Goal: Task Accomplishment & Management: Manage account settings

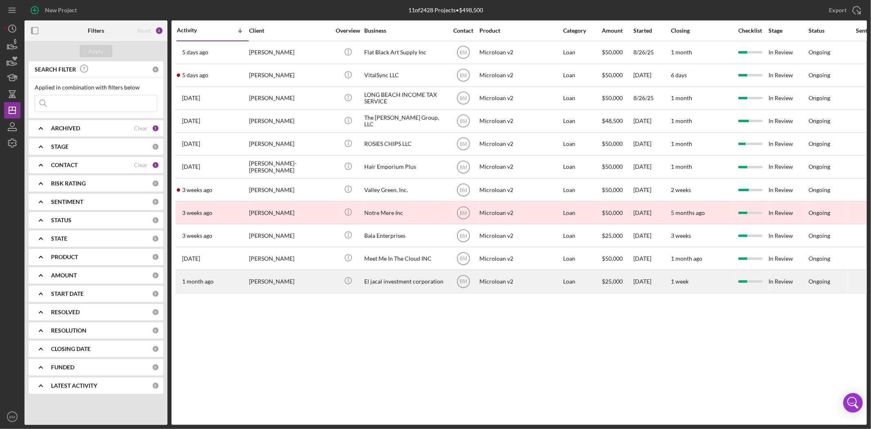
click at [394, 286] on div "El jacal investment corporation" at bounding box center [405, 281] width 82 height 22
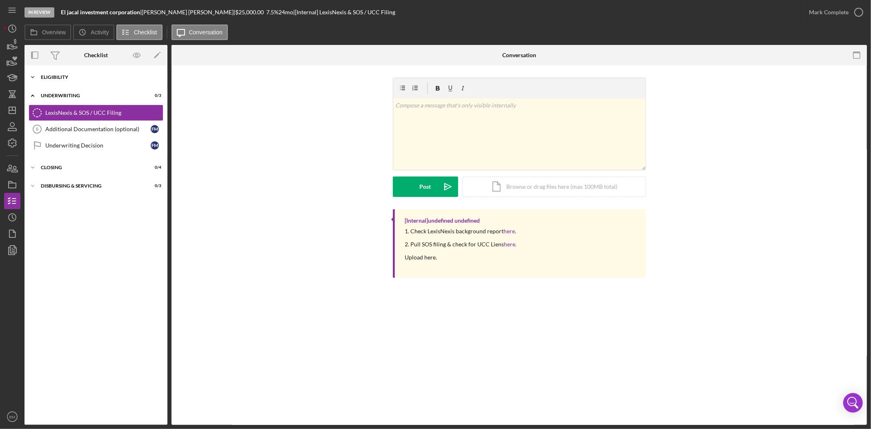
click at [58, 80] on div "Icon/Expander Eligibility 6 / 6" at bounding box center [95, 77] width 143 height 16
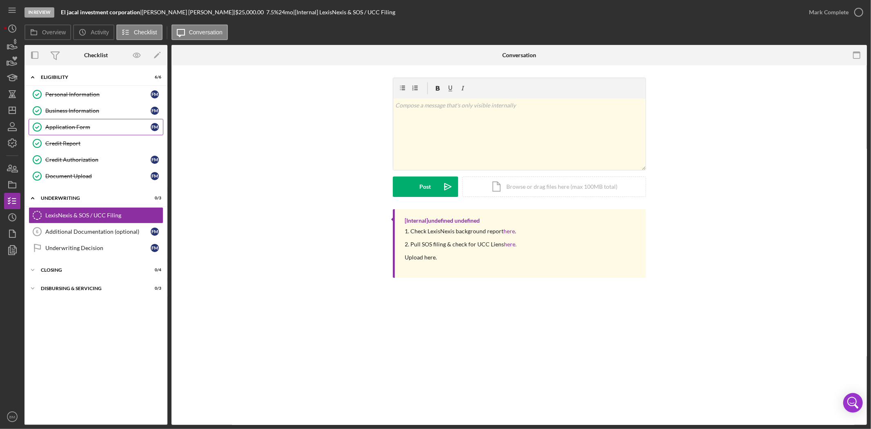
click at [81, 121] on link "Application Form Application Form F M" at bounding box center [96, 127] width 135 height 16
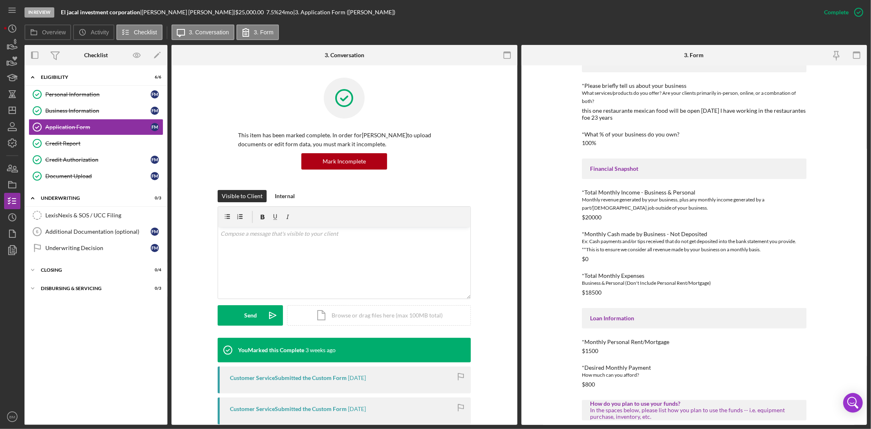
scroll to position [230, 0]
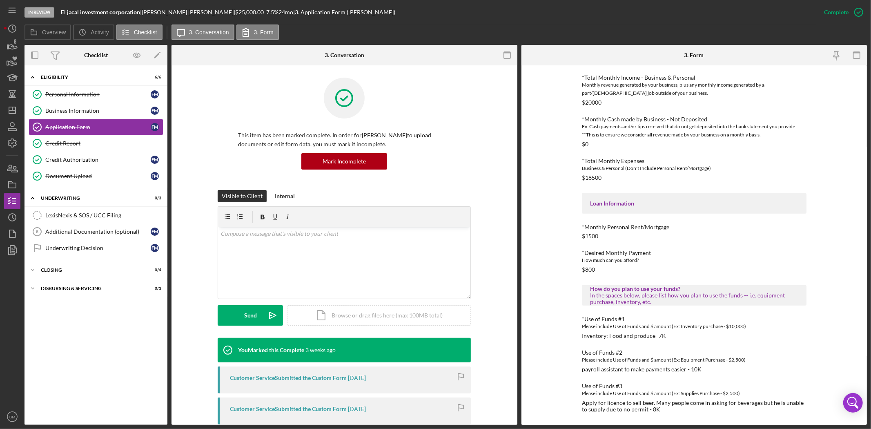
click at [611, 259] on div "How much can you afford?" at bounding box center [694, 260] width 225 height 8
click at [82, 135] on link "Credit Report Credit Report" at bounding box center [96, 143] width 135 height 16
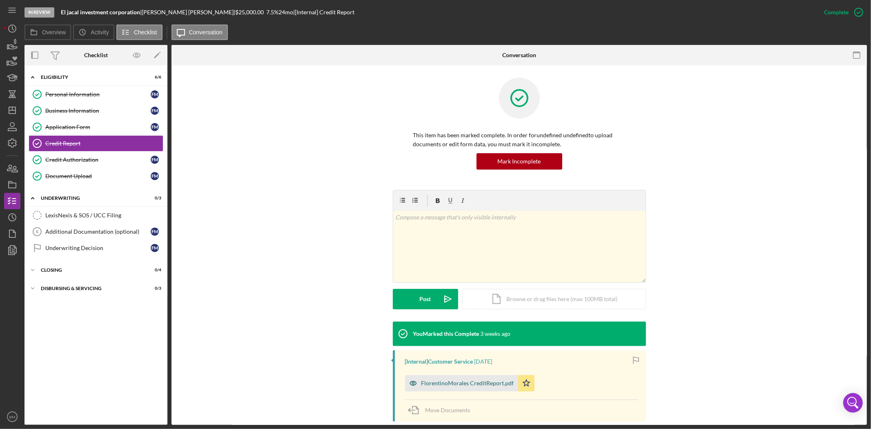
click at [471, 390] on div "FlorentinoMorales CreditReport.pdf" at bounding box center [461, 383] width 113 height 16
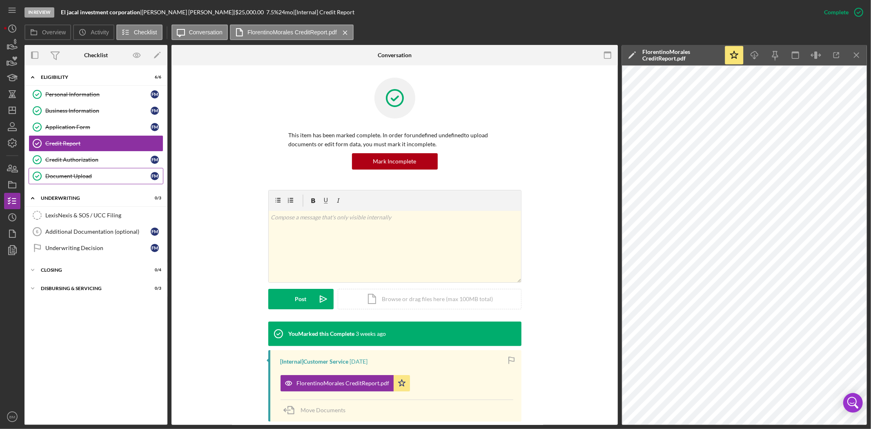
click at [75, 178] on div "Document Upload" at bounding box center [97, 176] width 105 height 7
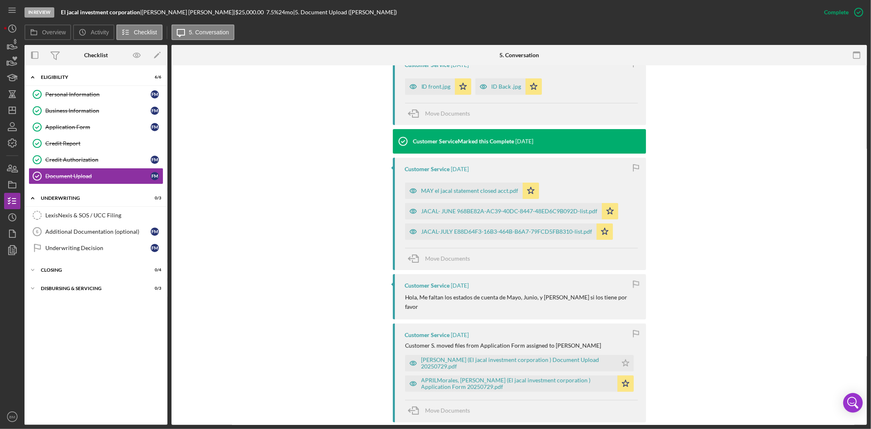
scroll to position [408, 0]
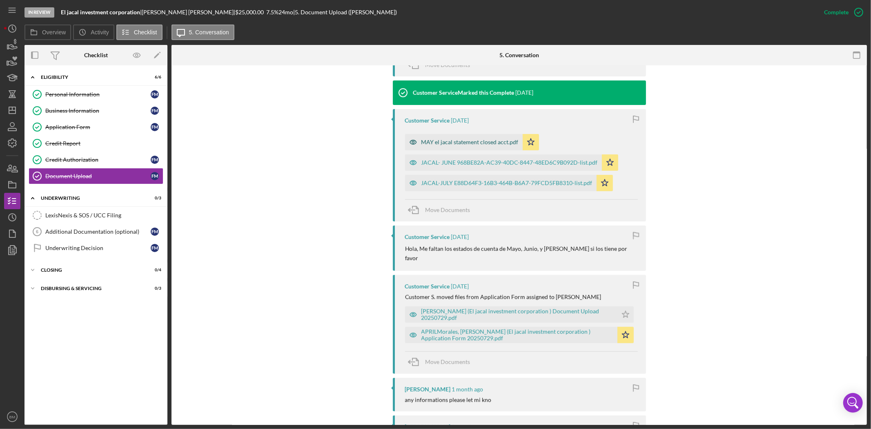
click at [436, 139] on div "MAY el jacal statement closed acct.pdf" at bounding box center [464, 142] width 118 height 16
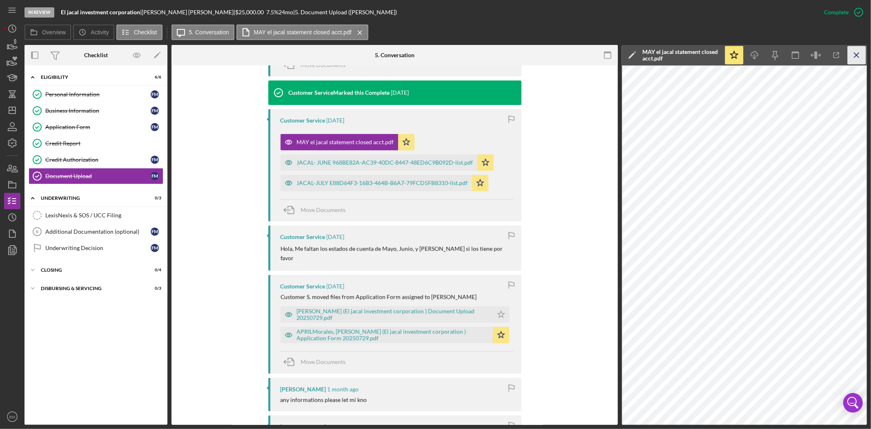
click at [856, 54] on line "button" at bounding box center [856, 55] width 4 height 4
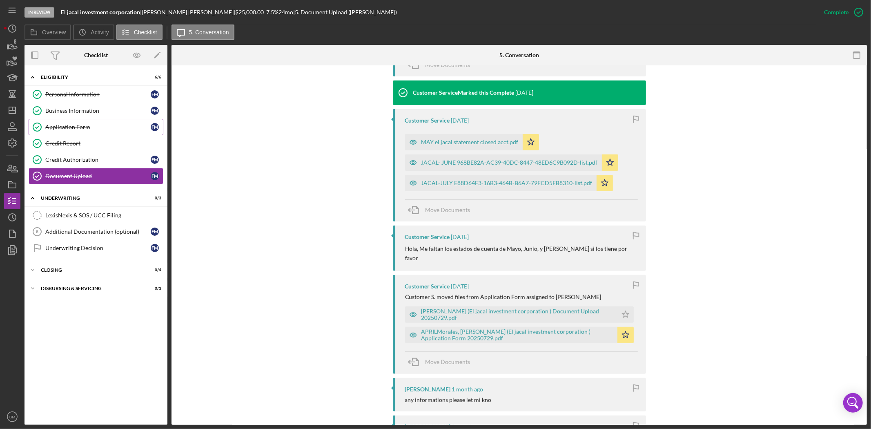
drag, startPoint x: 67, startPoint y: 131, endPoint x: 74, endPoint y: 130, distance: 7.4
click at [67, 131] on link "Application Form Application Form F M" at bounding box center [96, 127] width 135 height 16
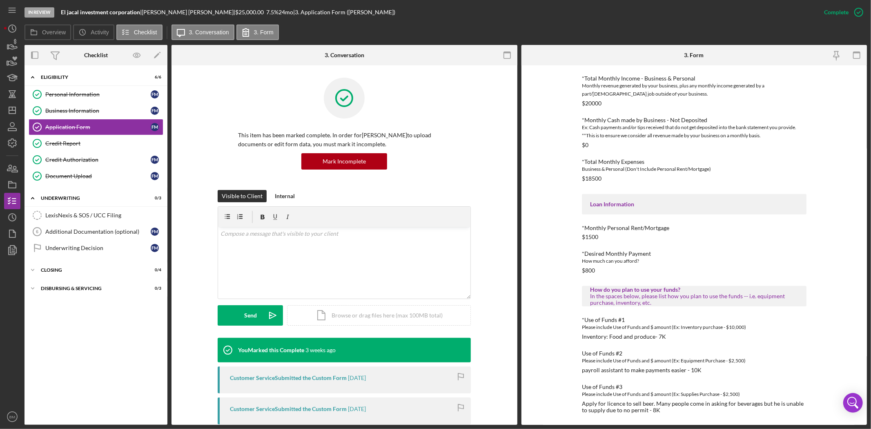
scroll to position [230, 0]
click at [9, 111] on polygon "button" at bounding box center [12, 110] width 7 height 7
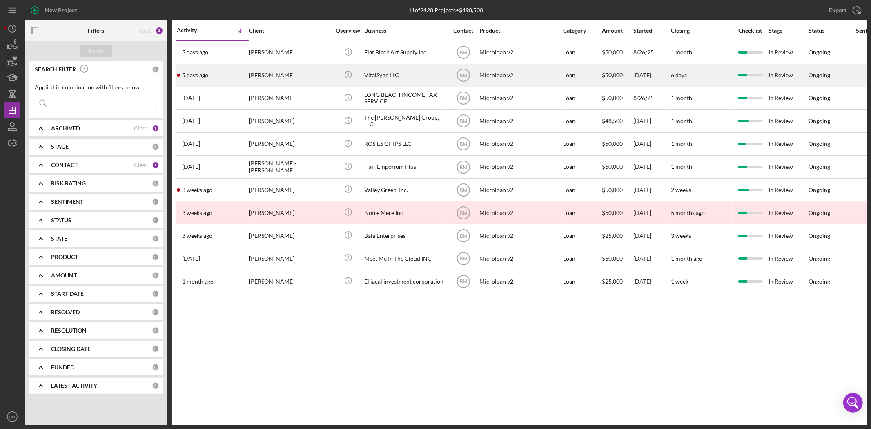
click at [378, 74] on div "VitalSync LLC" at bounding box center [405, 76] width 82 height 22
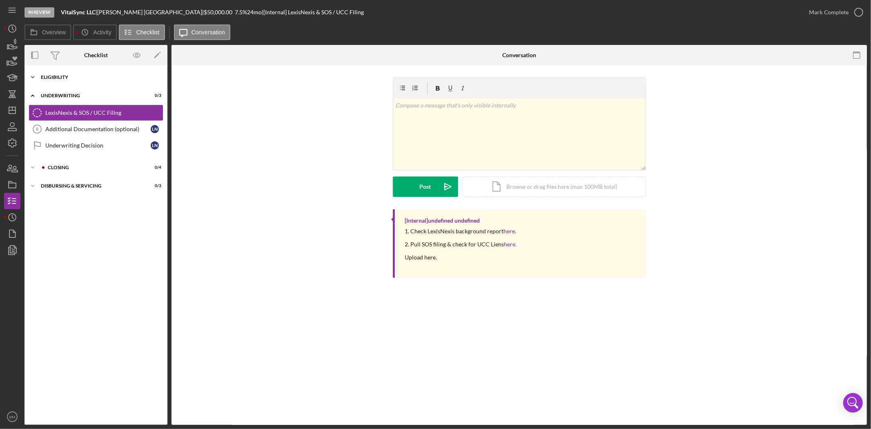
click at [45, 78] on div "Eligibility" at bounding box center [99, 77] width 116 height 5
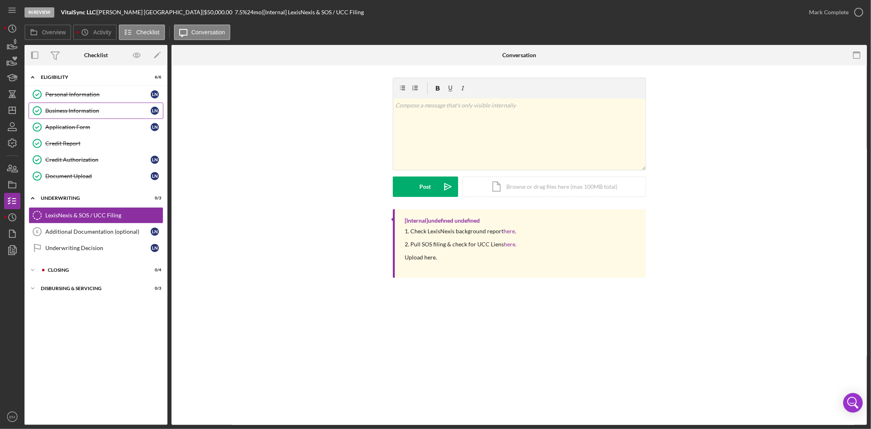
click at [67, 108] on div "Business Information" at bounding box center [97, 110] width 105 height 7
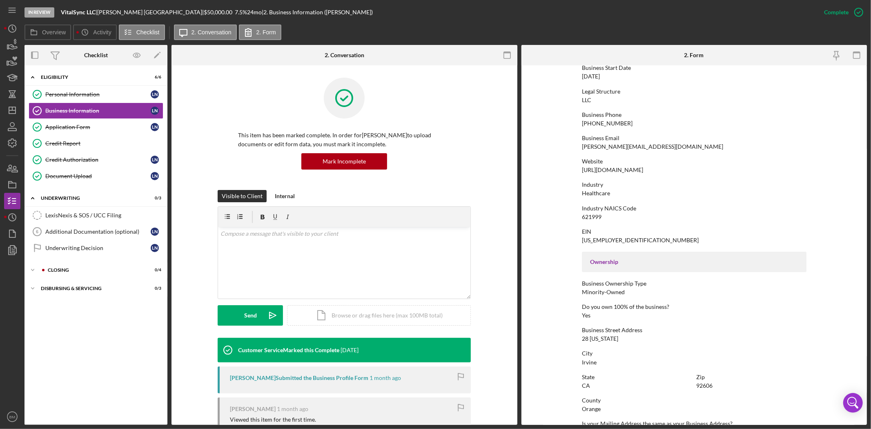
scroll to position [91, 0]
click at [630, 170] on div "https://www.vitalsynchealth.com" at bounding box center [612, 167] width 61 height 7
click at [583, 211] on div "621999" at bounding box center [592, 214] width 20 height 7
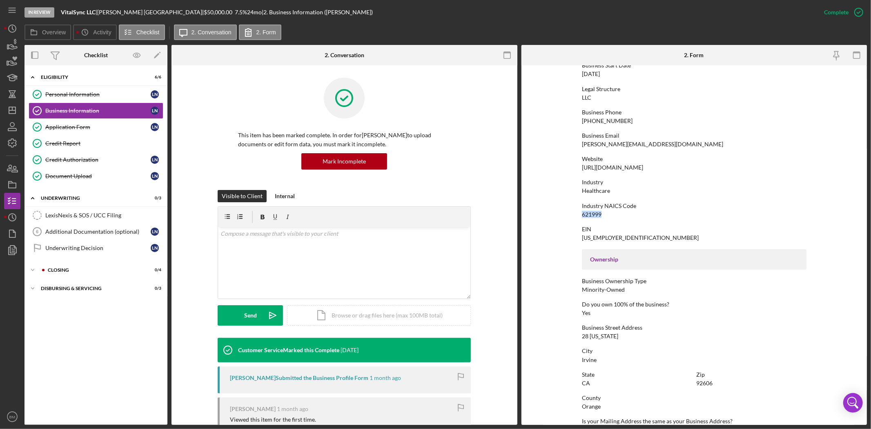
click at [583, 211] on div "621999" at bounding box center [592, 214] width 20 height 7
copy div "621999"
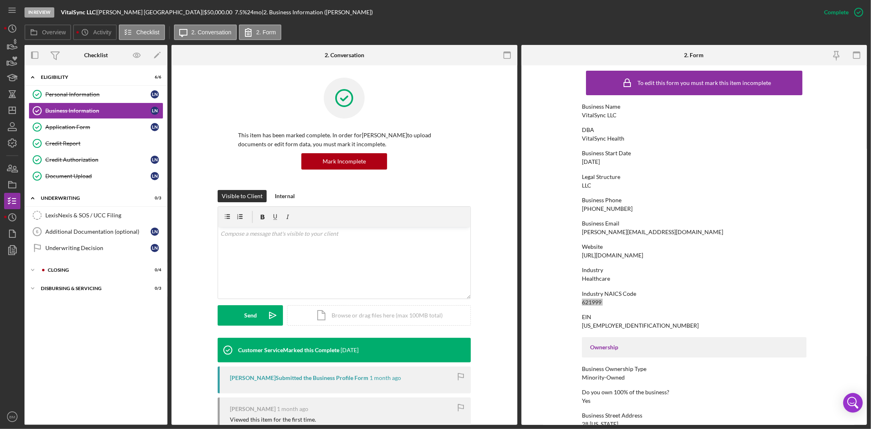
scroll to position [0, 0]
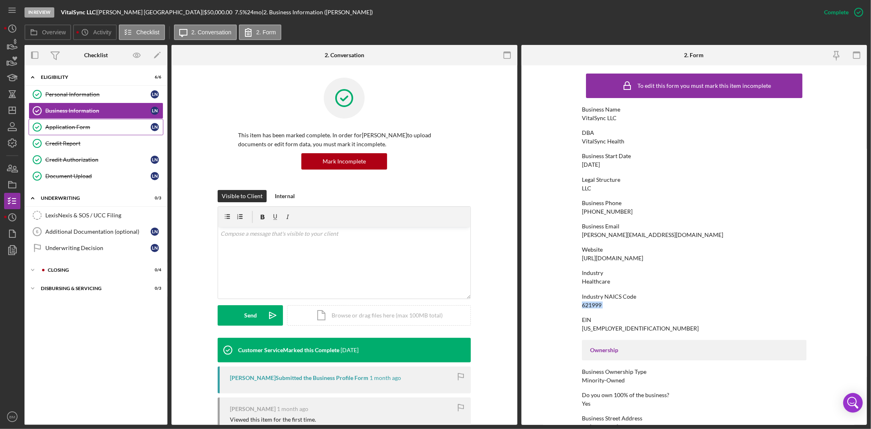
click at [96, 131] on link "Application Form Application Form L N" at bounding box center [96, 127] width 135 height 16
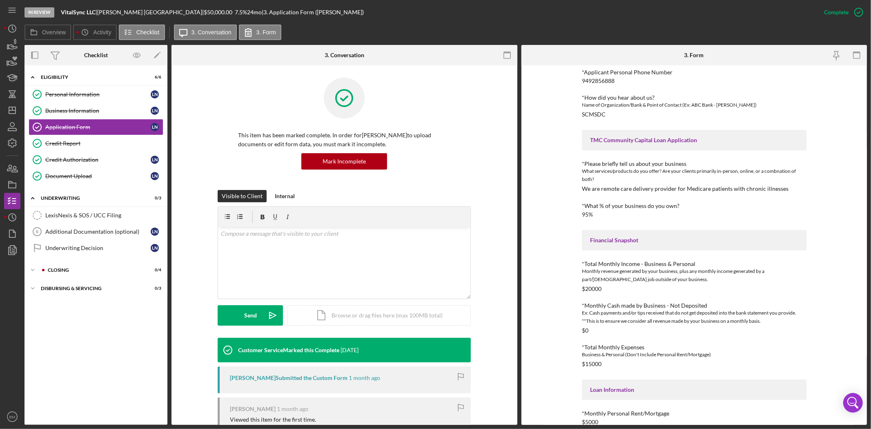
scroll to position [91, 0]
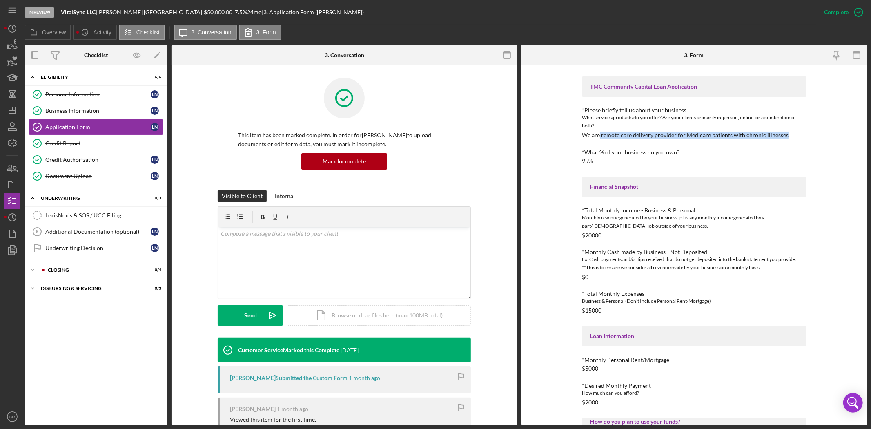
drag, startPoint x: 598, startPoint y: 135, endPoint x: 785, endPoint y: 138, distance: 186.6
click at [785, 138] on div "*Please briefly tell us about your business What services/products do you offer…" at bounding box center [694, 122] width 225 height 31
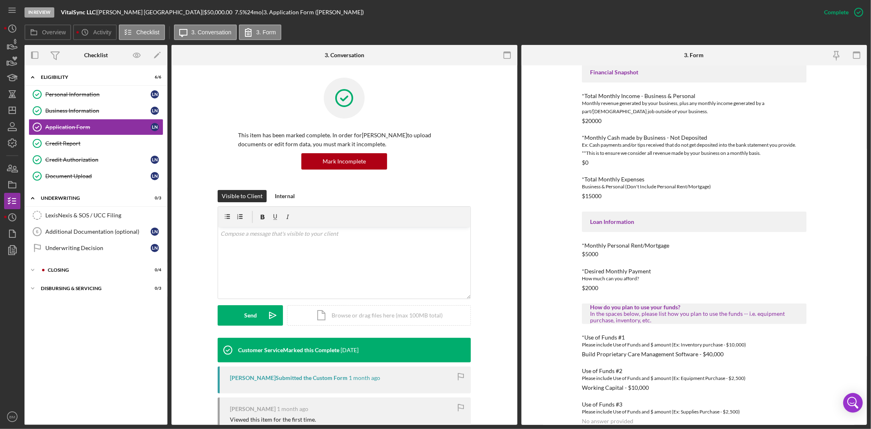
scroll to position [217, 0]
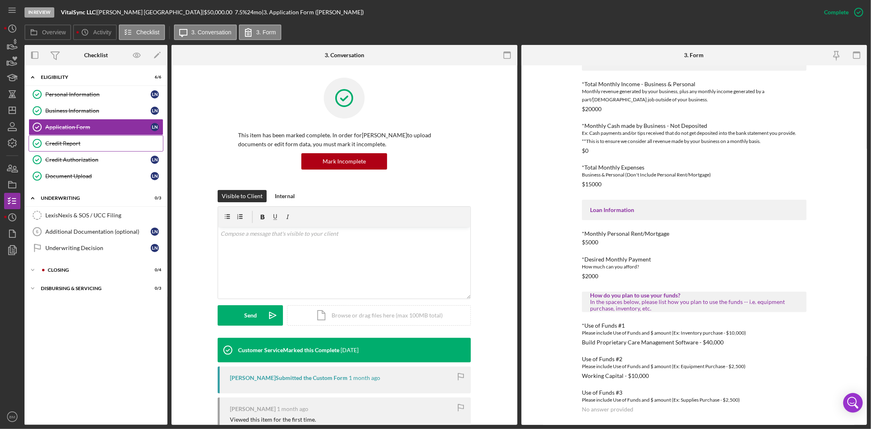
click at [68, 144] on div "Credit Report" at bounding box center [104, 143] width 118 height 7
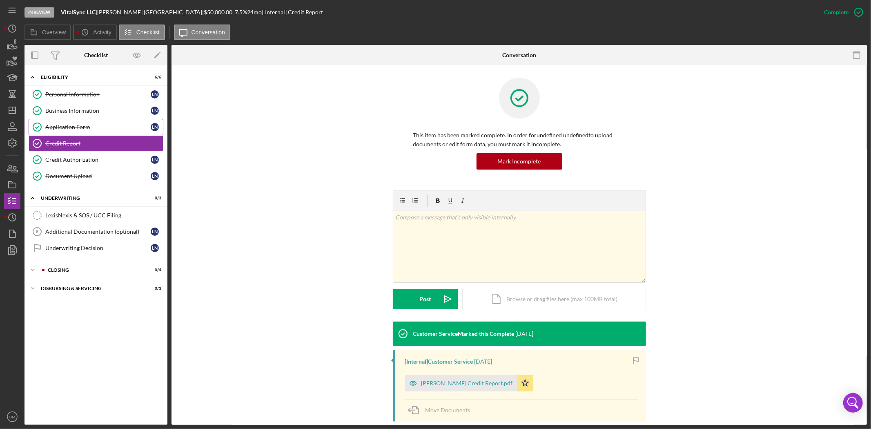
click at [87, 121] on link "Application Form Application Form L N" at bounding box center [96, 127] width 135 height 16
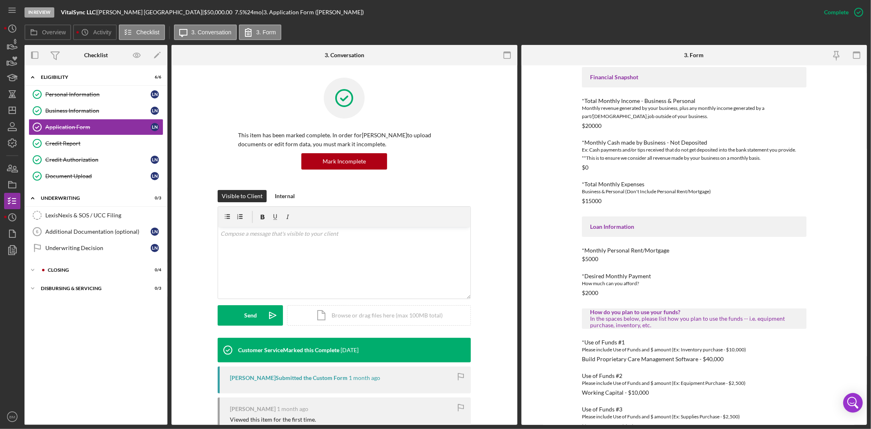
scroll to position [217, 0]
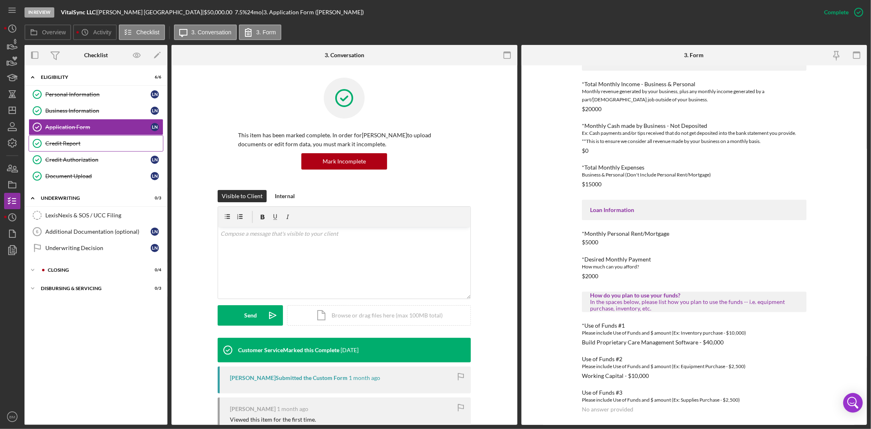
click at [62, 147] on link "Credit Report Credit Report" at bounding box center [96, 143] width 135 height 16
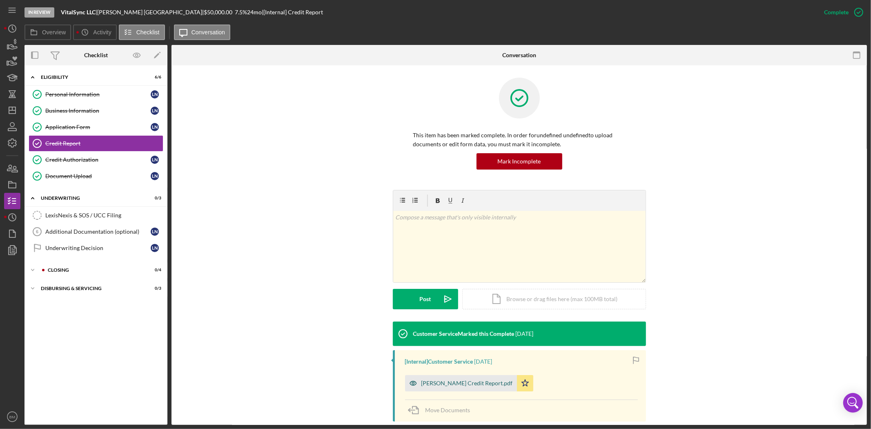
click at [467, 387] on div "LAVANCE NORTHINGTON Credit Report.pdf" at bounding box center [461, 383] width 112 height 16
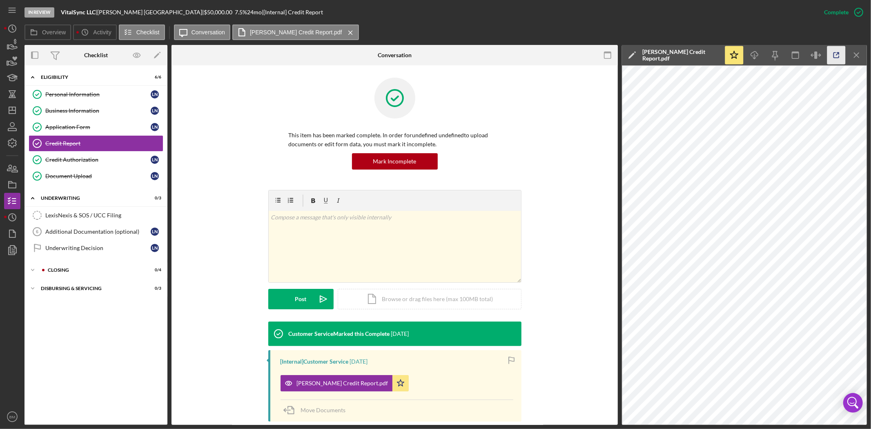
click at [835, 56] on icon "button" at bounding box center [836, 55] width 18 height 18
click at [55, 166] on link "Credit Authorization Credit Authorization L N" at bounding box center [96, 159] width 135 height 16
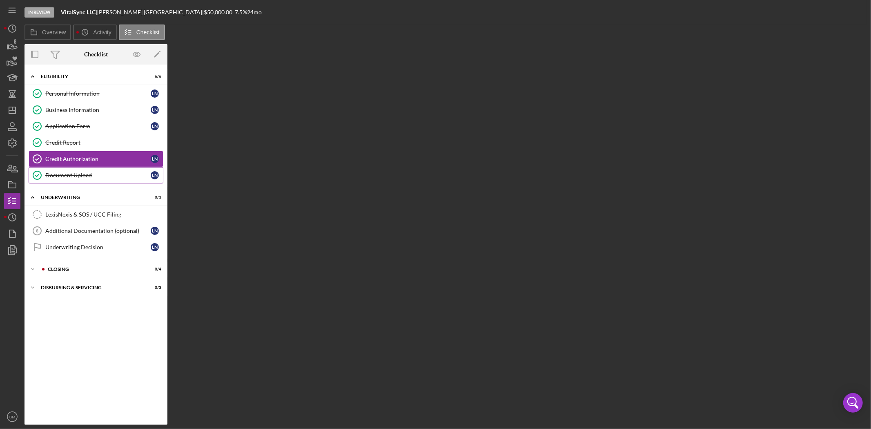
click at [55, 176] on div "Document Upload" at bounding box center [97, 175] width 105 height 7
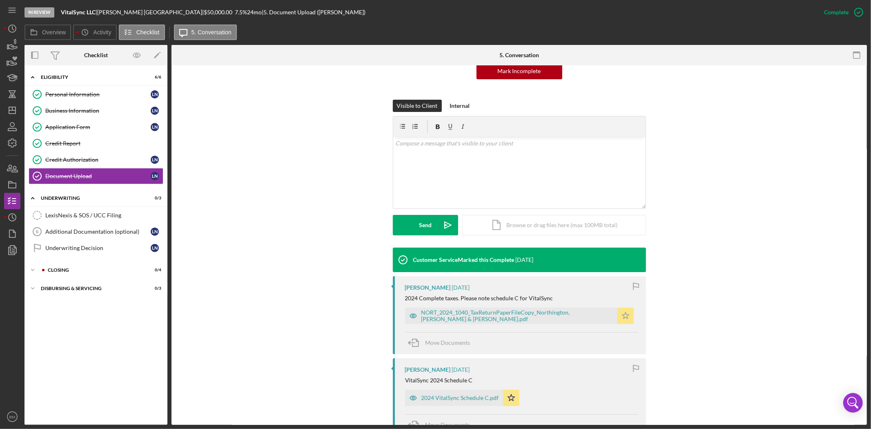
scroll to position [91, 0]
click at [479, 313] on div "NORT_2024_1040_TaxReturnPaperFileCopy_Northington, [PERSON_NAME] & [PERSON_NAME…" at bounding box center [517, 315] width 192 height 13
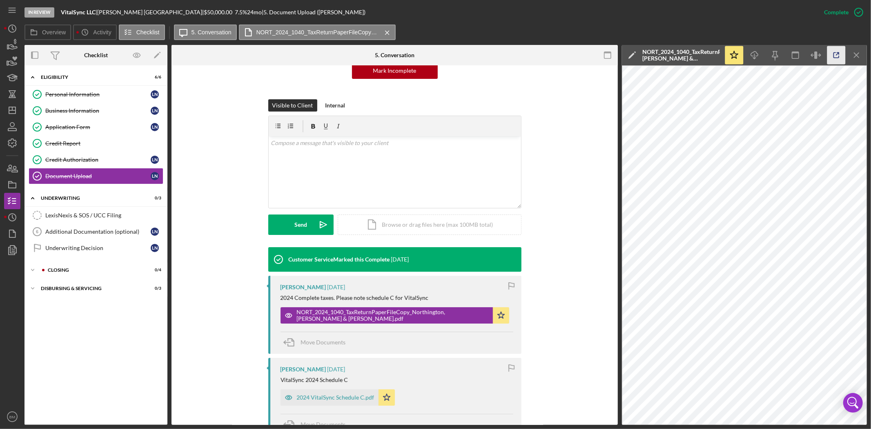
click at [831, 62] on icon "button" at bounding box center [836, 55] width 18 height 18
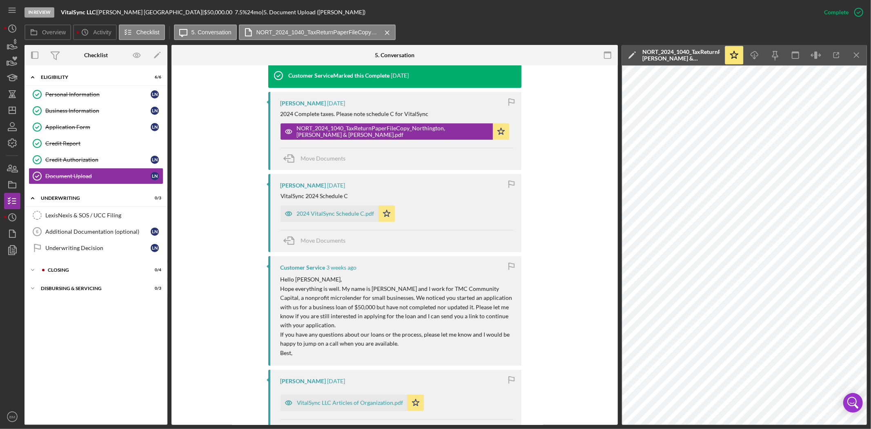
scroll to position [317, 0]
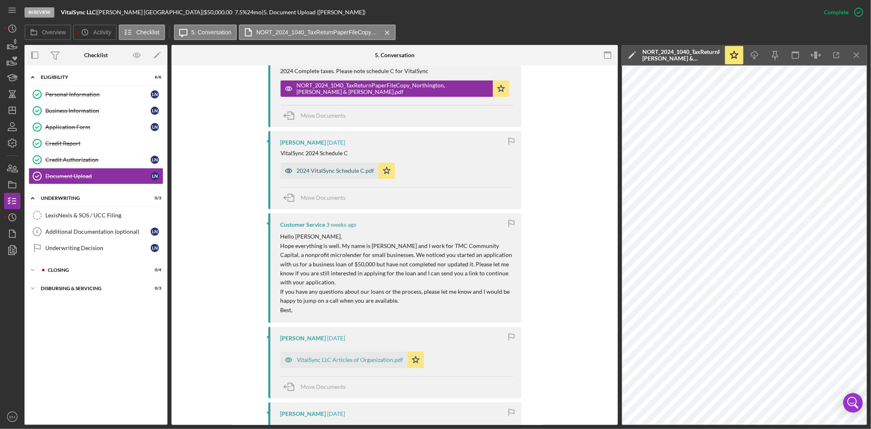
click at [319, 169] on div "2024 VitalSync Schedule C.pdf" at bounding box center [336, 170] width 78 height 7
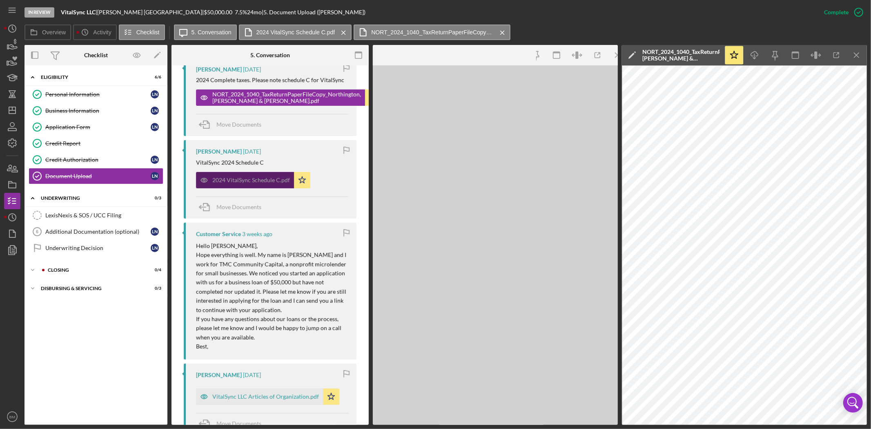
scroll to position [327, 0]
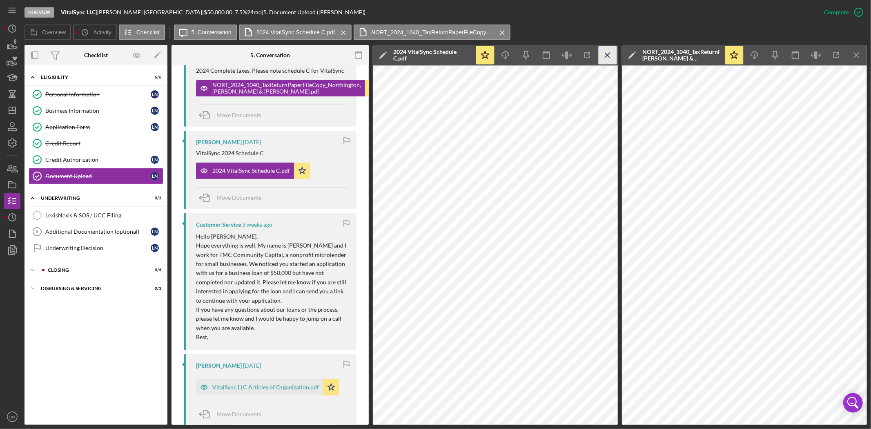
click at [606, 51] on icon "Icon/Menu Close" at bounding box center [608, 55] width 18 height 18
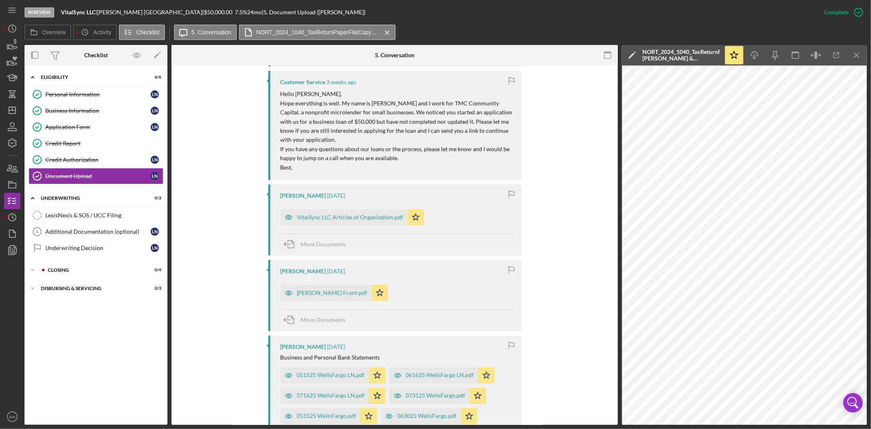
scroll to position [454, 0]
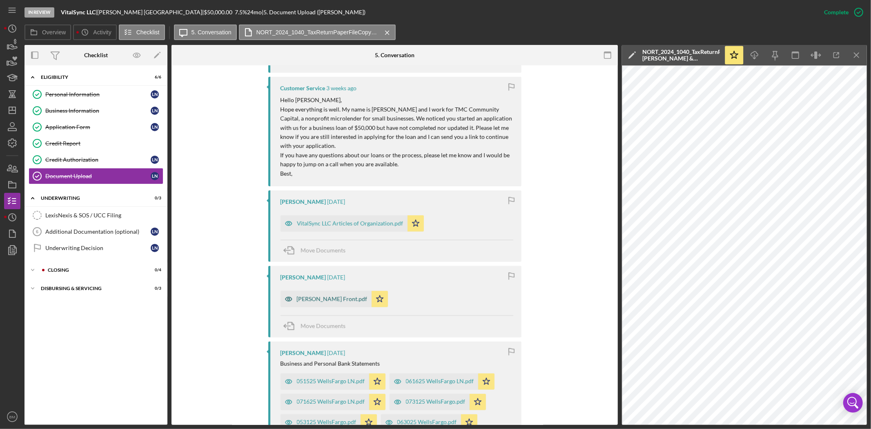
click at [305, 300] on div "[PERSON_NAME] Front.pdf" at bounding box center [332, 299] width 71 height 7
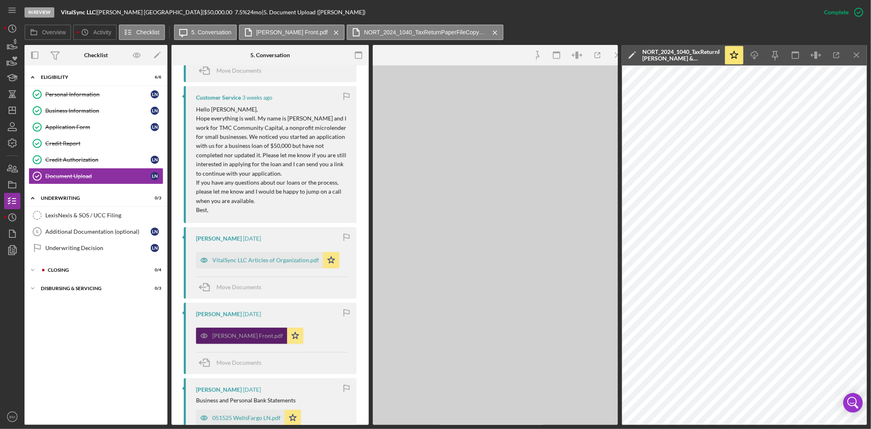
scroll to position [463, 0]
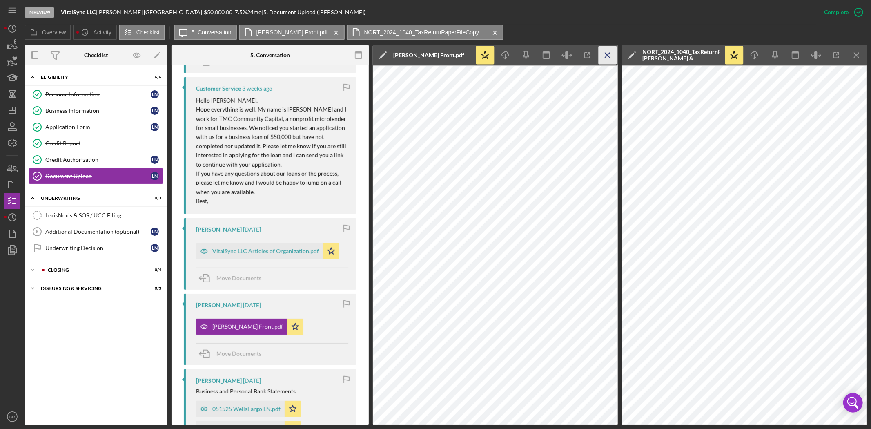
click at [605, 56] on icon "Icon/Menu Close" at bounding box center [608, 55] width 18 height 18
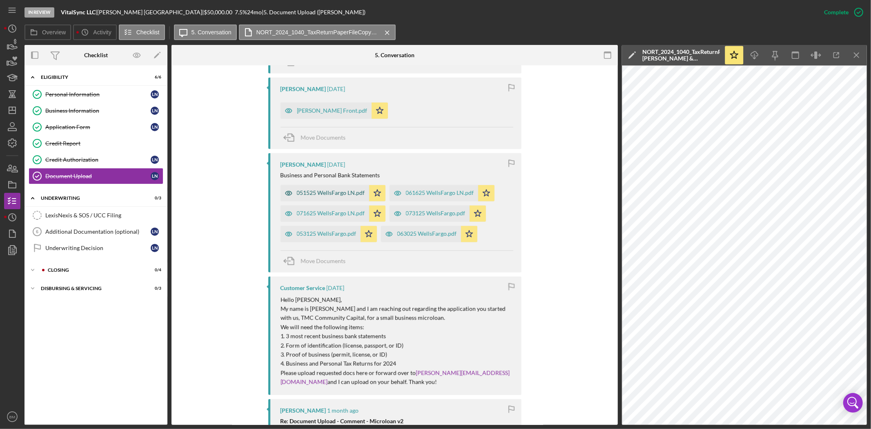
scroll to position [638, 0]
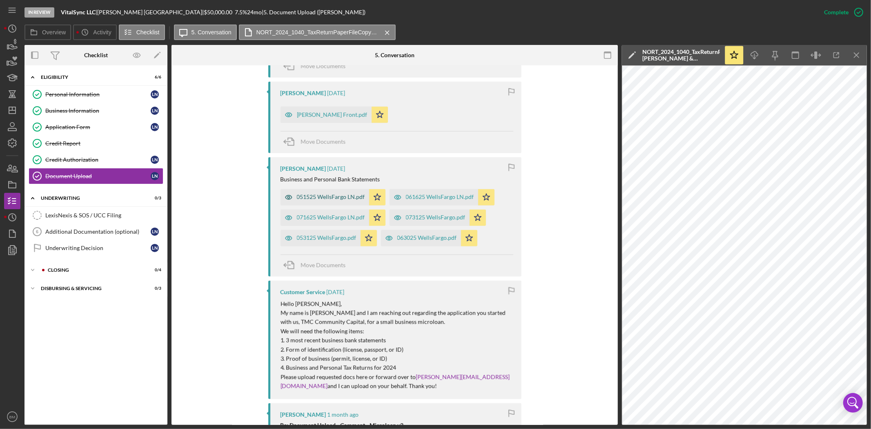
click at [344, 200] on div "051525 WellsFargo LN.pdf" at bounding box center [331, 197] width 68 height 7
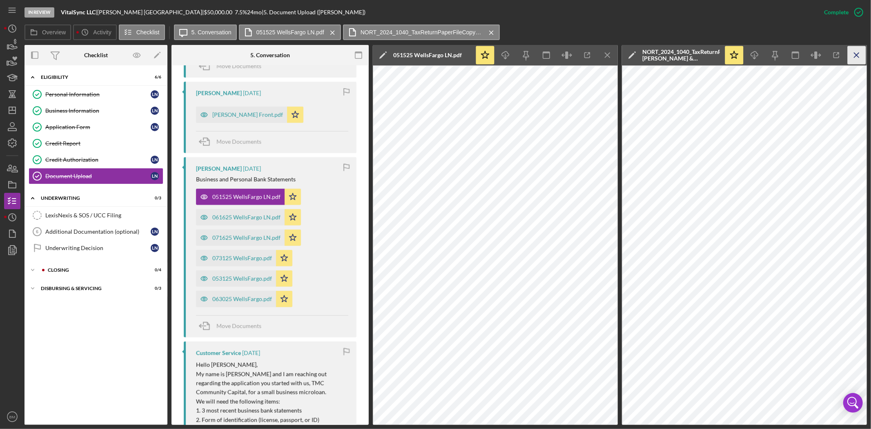
click at [861, 56] on icon "Icon/Menu Close" at bounding box center [857, 55] width 18 height 18
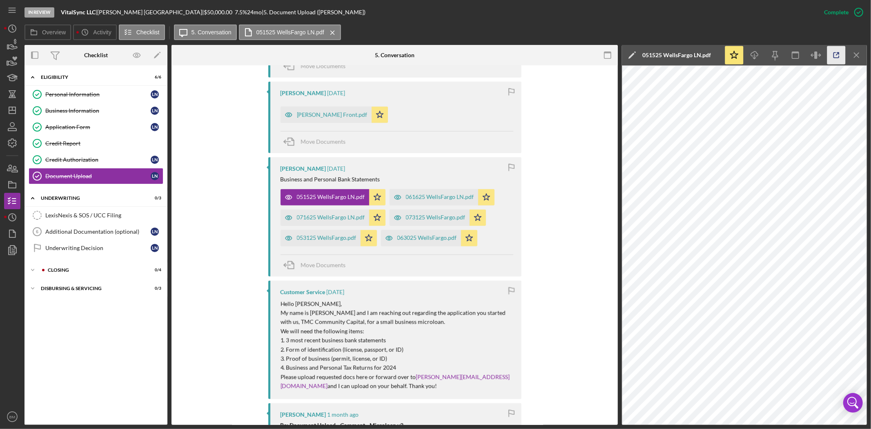
click at [836, 58] on icon "button" at bounding box center [836, 55] width 5 height 5
click at [423, 197] on div "061625 WellsFargo LN.pdf" at bounding box center [440, 197] width 68 height 7
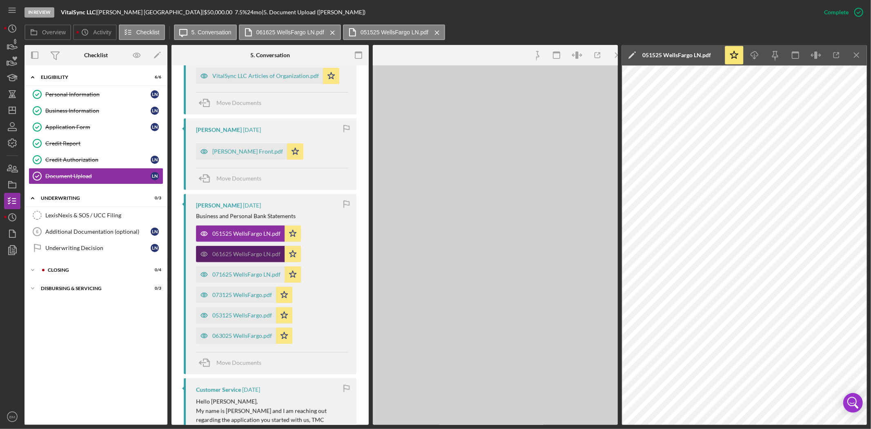
scroll to position [675, 0]
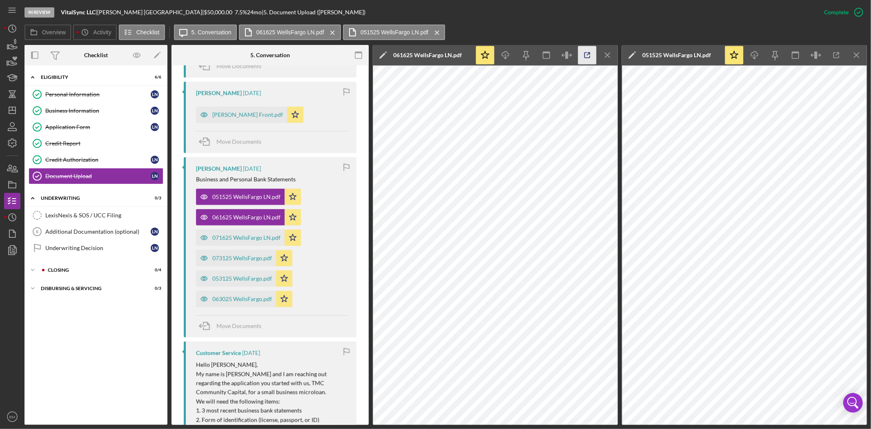
click at [579, 54] on icon "button" at bounding box center [587, 55] width 18 height 18
click at [850, 59] on icon "Icon/Menu Close" at bounding box center [857, 55] width 18 height 18
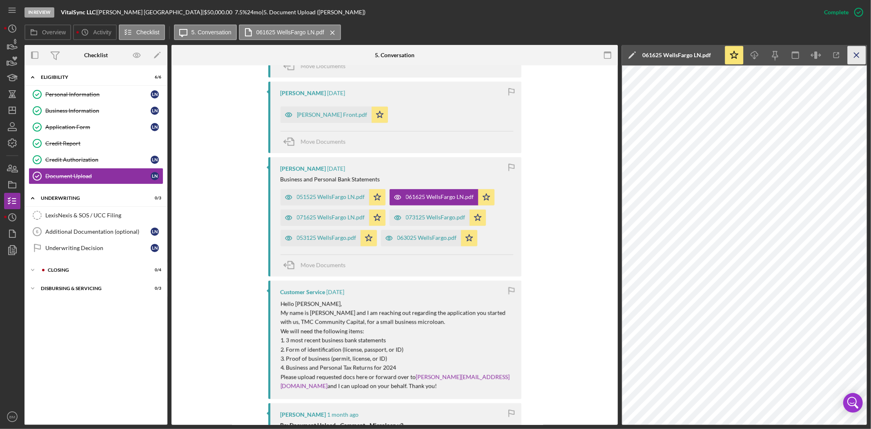
click at [855, 58] on icon "Icon/Menu Close" at bounding box center [857, 55] width 18 height 18
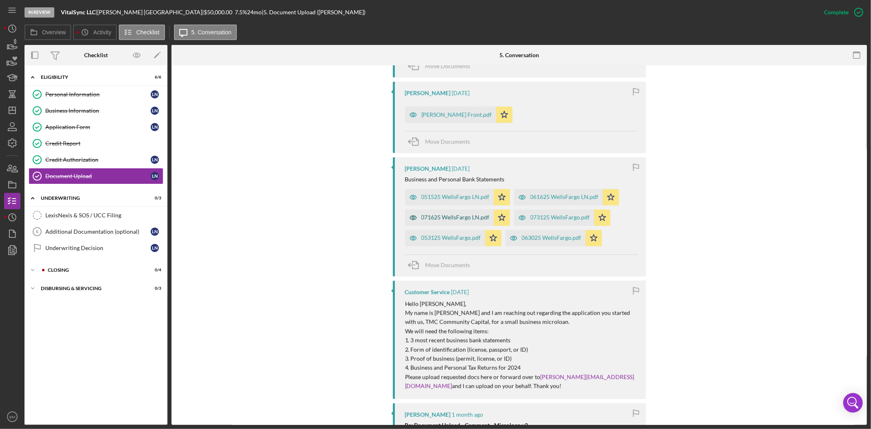
click at [412, 216] on icon "button" at bounding box center [413, 217] width 16 height 16
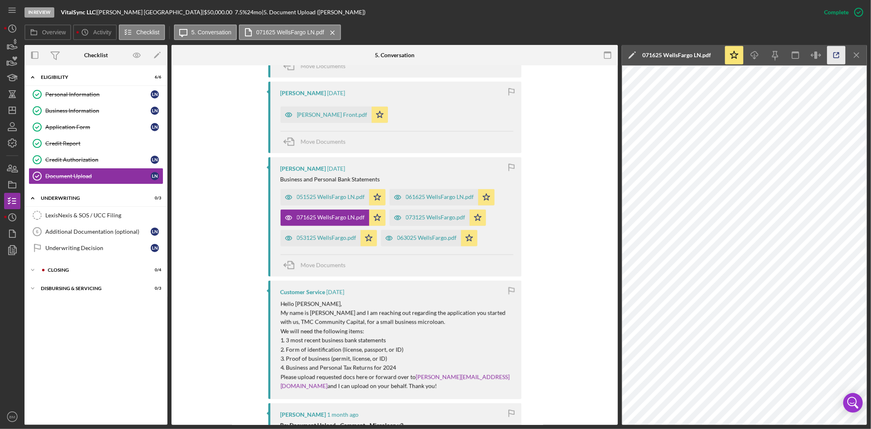
click at [836, 55] on line "button" at bounding box center [837, 54] width 2 height 2
click at [459, 295] on div "Customer Service 4 weeks ago" at bounding box center [397, 292] width 233 height 7
click at [319, 240] on div "053125 WellsFargo.pdf" at bounding box center [327, 237] width 60 height 7
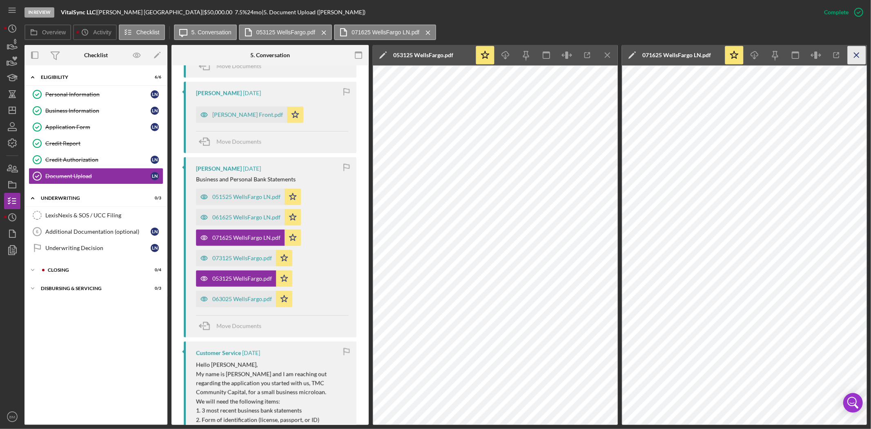
click at [860, 49] on icon "Icon/Menu Close" at bounding box center [857, 55] width 18 height 18
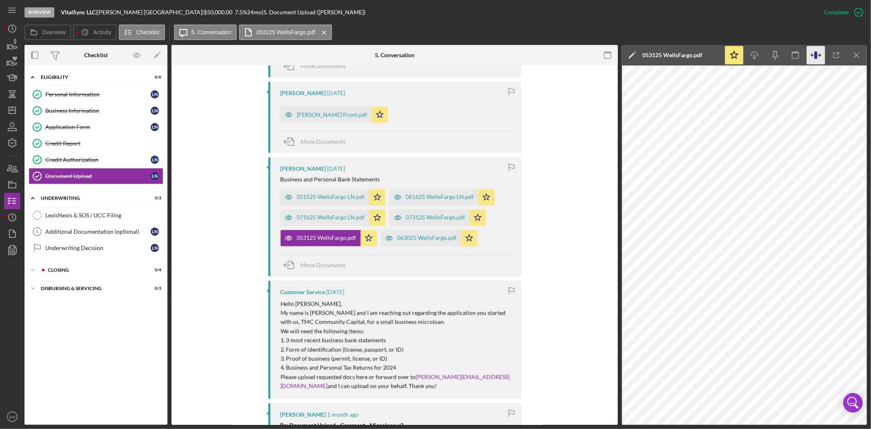
click at [825, 54] on icon "button" at bounding box center [816, 55] width 18 height 18
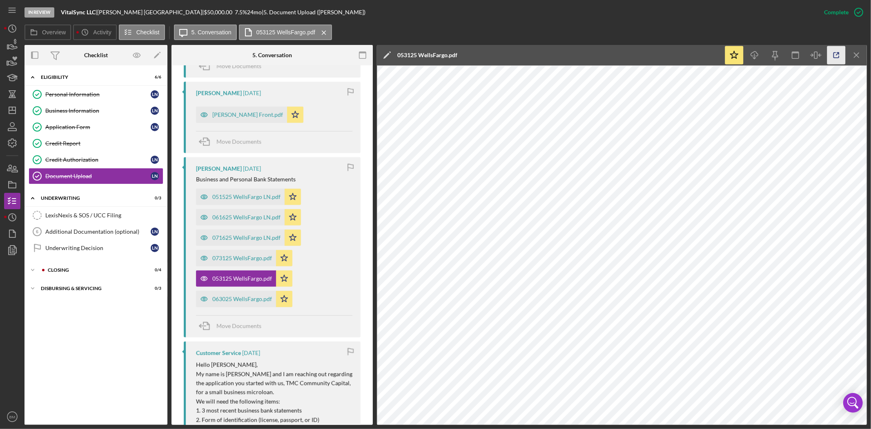
click at [832, 55] on icon "button" at bounding box center [836, 55] width 18 height 18
click at [859, 54] on icon "Icon/Menu Close" at bounding box center [857, 55] width 18 height 18
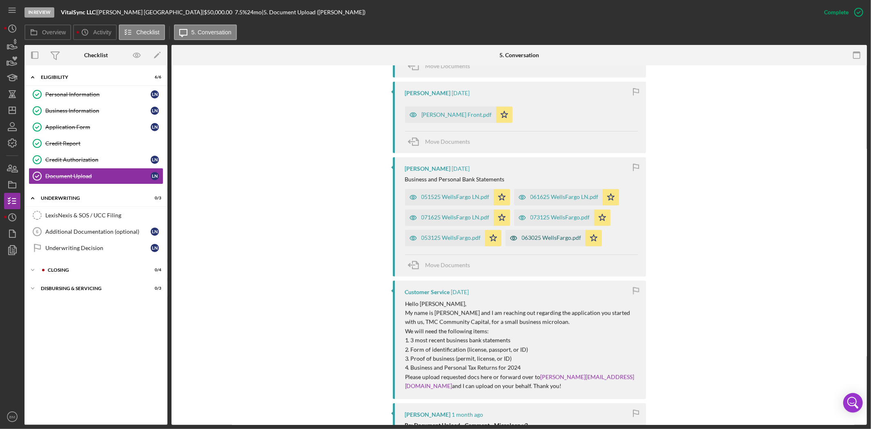
click at [559, 234] on div "063025 WellsFargo.pdf" at bounding box center [545, 238] width 80 height 16
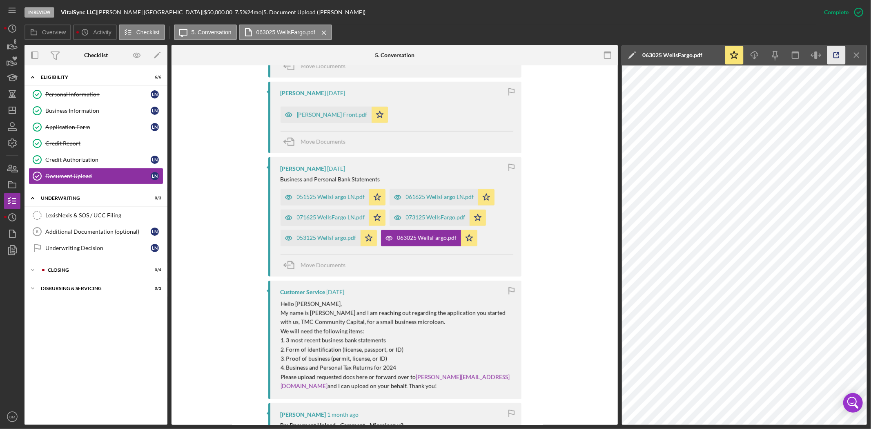
click at [836, 56] on icon "button" at bounding box center [836, 55] width 18 height 18
click at [850, 51] on icon "Icon/Menu Close" at bounding box center [857, 55] width 18 height 18
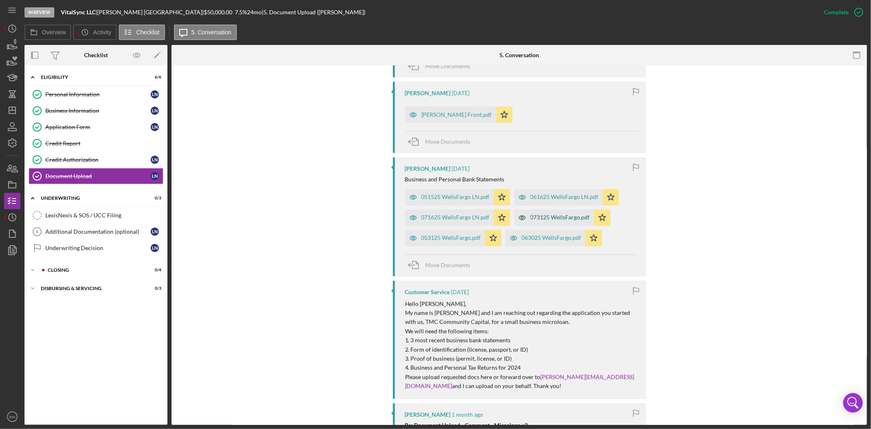
click at [536, 218] on div "073125 WellsFargo.pdf" at bounding box center [560, 217] width 60 height 7
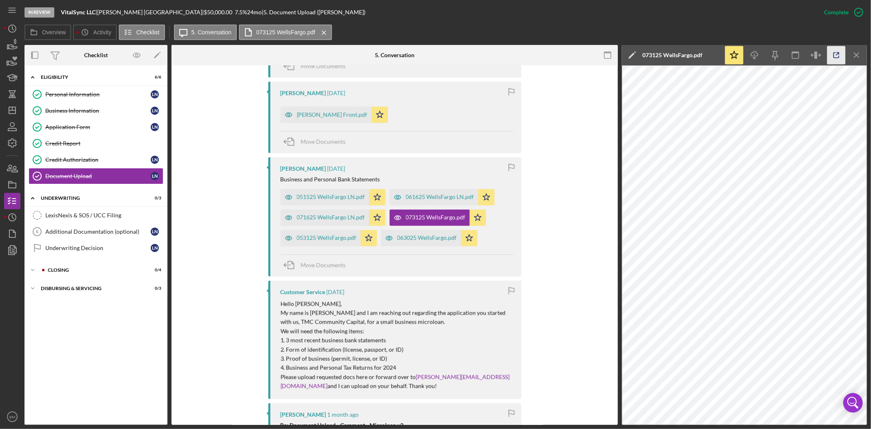
click at [843, 56] on icon "button" at bounding box center [836, 55] width 18 height 18
click at [11, 184] on icon "button" at bounding box center [12, 184] width 20 height 20
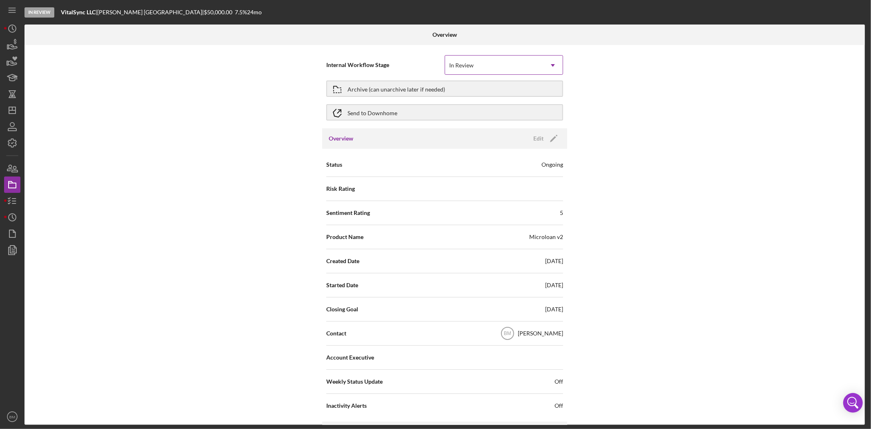
click at [484, 64] on div "In Review" at bounding box center [494, 65] width 98 height 19
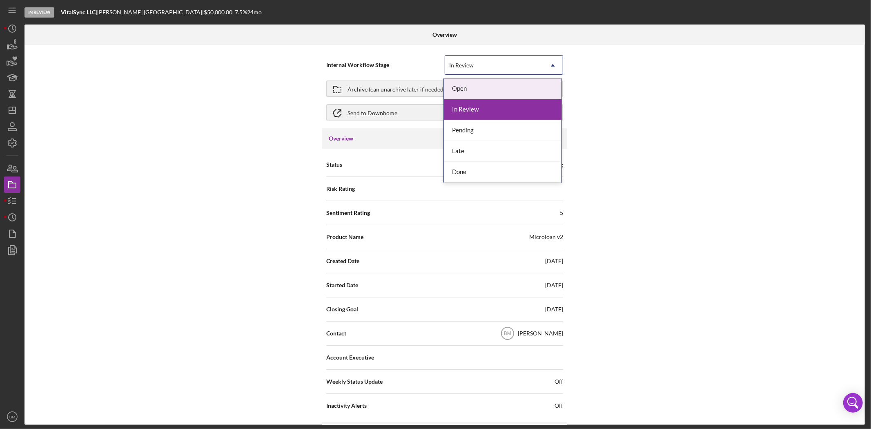
click at [637, 86] on div "Internal Workflow Stage 5 results available. Use Up and Down to choose options,…" at bounding box center [444, 235] width 840 height 380
click at [506, 71] on div "In Review" at bounding box center [494, 65] width 98 height 19
click at [509, 178] on div "Done" at bounding box center [503, 172] width 118 height 21
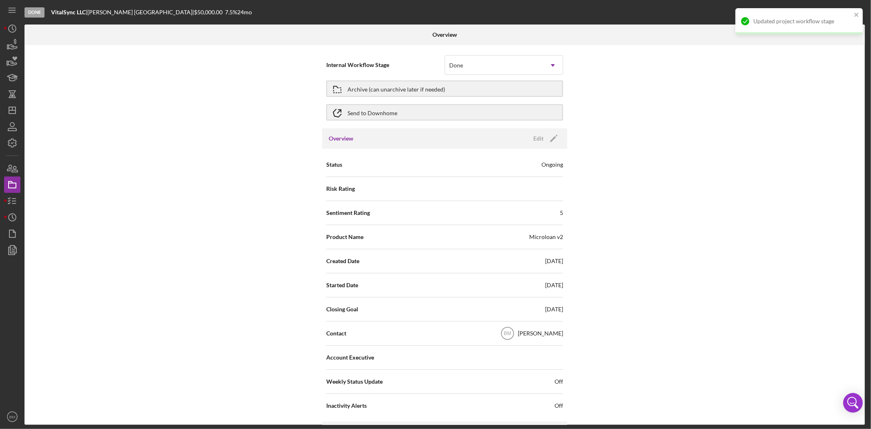
click at [715, 178] on div "Internal Workflow Stage option Done, selected. Done Icon/Dropdown Arrow Archive…" at bounding box center [444, 235] width 840 height 380
click at [548, 136] on icon "Icon/Edit" at bounding box center [553, 138] width 20 height 20
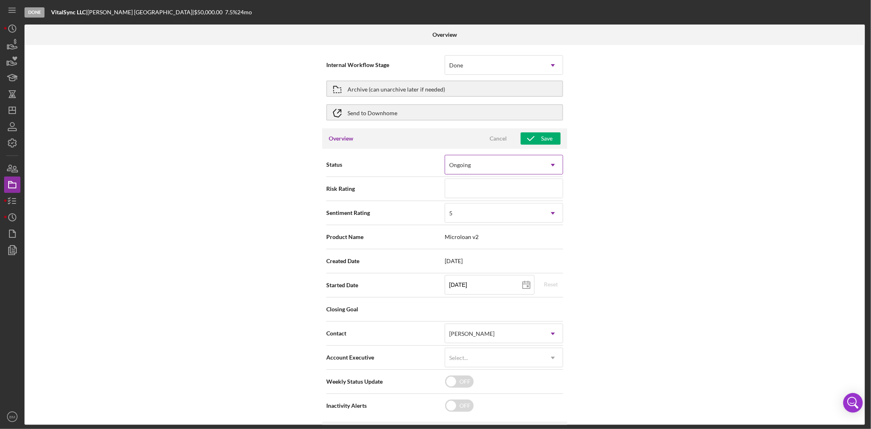
click at [464, 160] on div "Ongoing" at bounding box center [494, 165] width 98 height 19
click at [685, 214] on div "Internal Workflow Stage Done Icon/Dropdown Arrow Archive (can unarchive later i…" at bounding box center [444, 235] width 840 height 380
click at [512, 184] on input at bounding box center [504, 188] width 118 height 20
click at [517, 210] on div "5" at bounding box center [494, 213] width 98 height 19
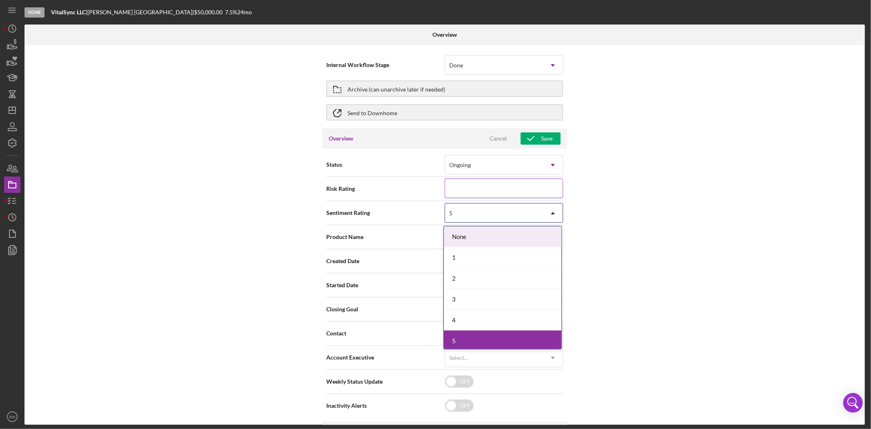
click at [515, 187] on input at bounding box center [504, 188] width 118 height 20
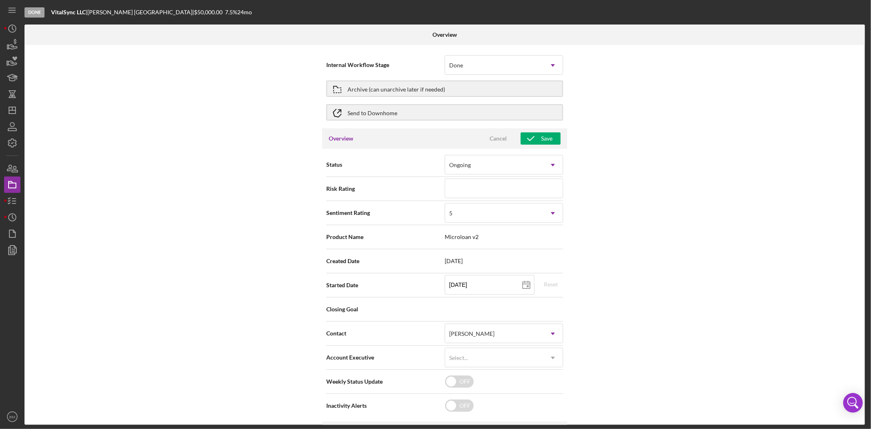
click at [619, 209] on div "Internal Workflow Stage Done Icon/Dropdown Arrow Archive (can unarchive later i…" at bounding box center [444, 235] width 840 height 380
click at [356, 85] on div "Archive (can unarchive later if needed)" at bounding box center [396, 88] width 98 height 15
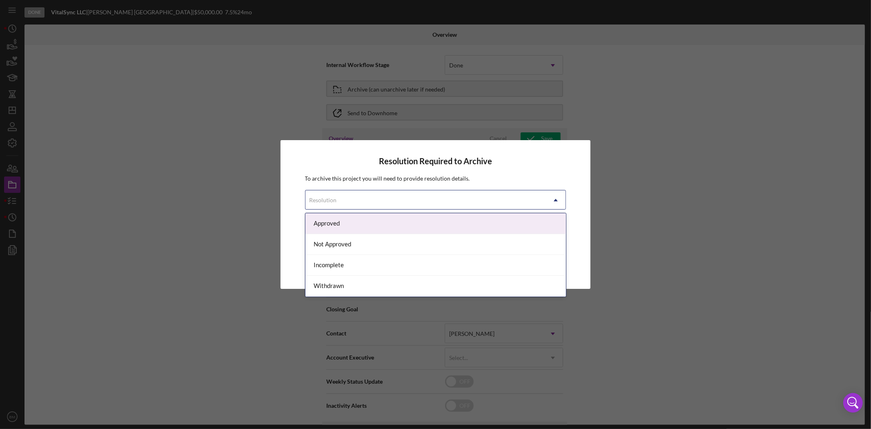
click at [410, 199] on div "Resolution" at bounding box center [425, 200] width 241 height 19
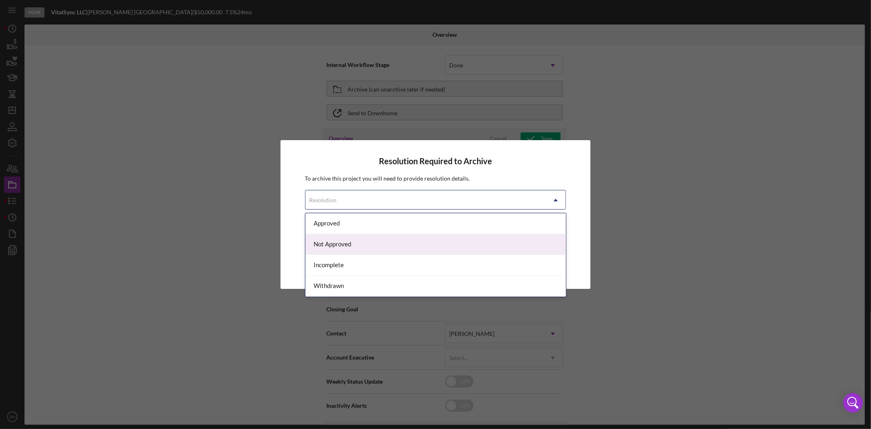
click at [357, 249] on div "Not Approved" at bounding box center [435, 244] width 261 height 21
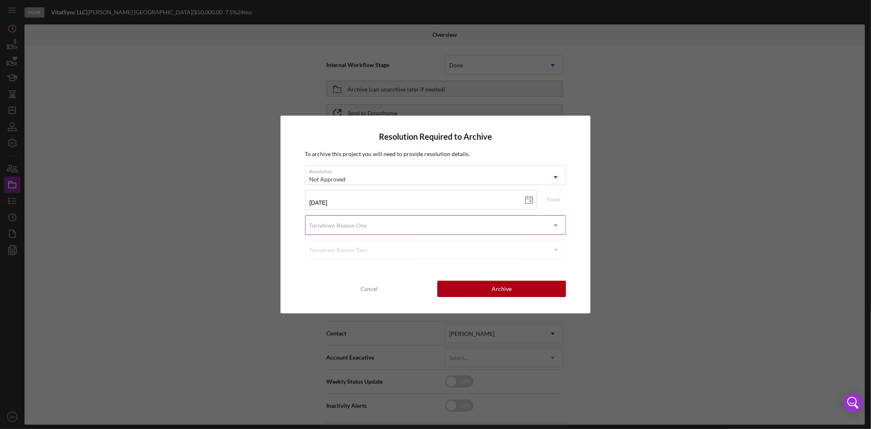
click at [365, 222] on div "Turndown Reason One" at bounding box center [339, 225] width 58 height 7
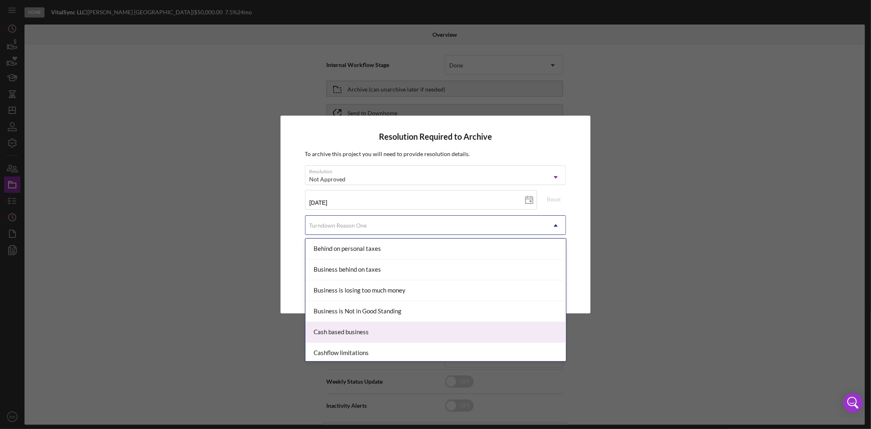
scroll to position [45, 0]
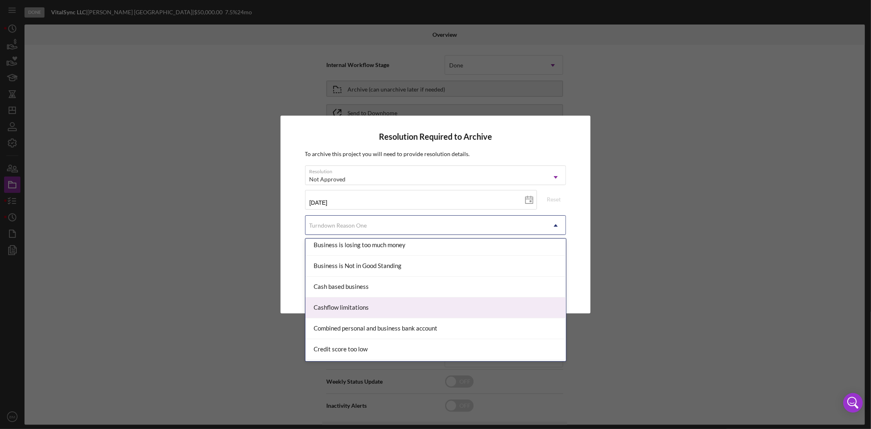
click at [369, 305] on div "Cashflow limitations" at bounding box center [435, 307] width 261 height 21
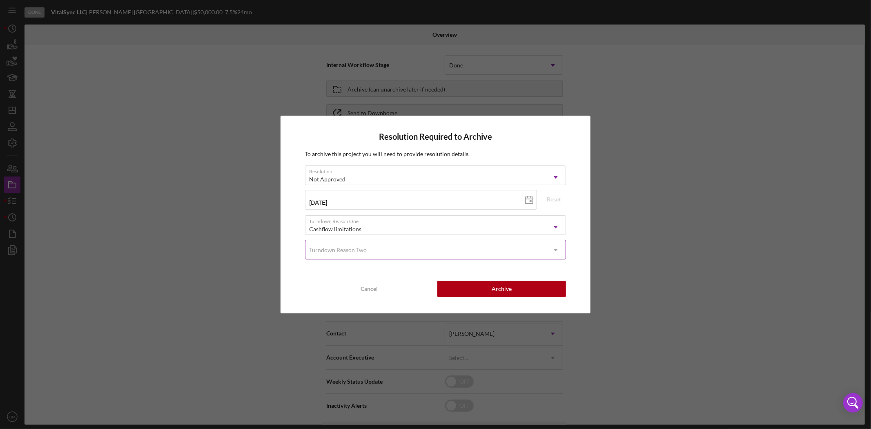
click at [357, 255] on div "Turndown Reason Two" at bounding box center [425, 249] width 241 height 19
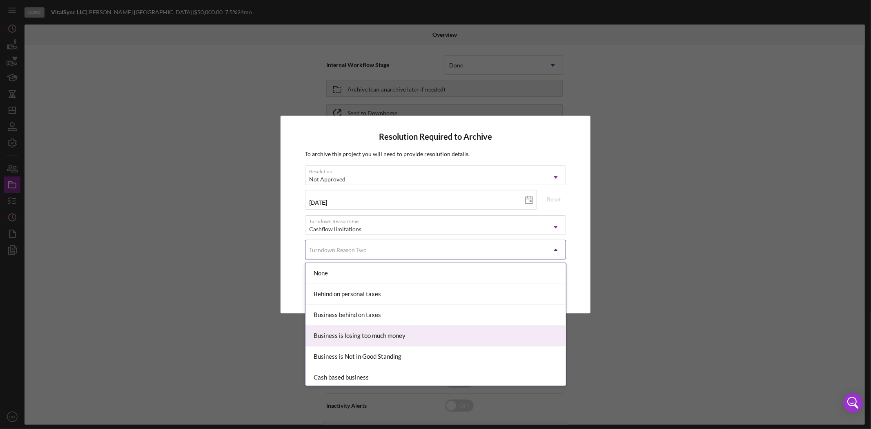
click at [403, 337] on div "Business is losing too much money" at bounding box center [435, 335] width 261 height 21
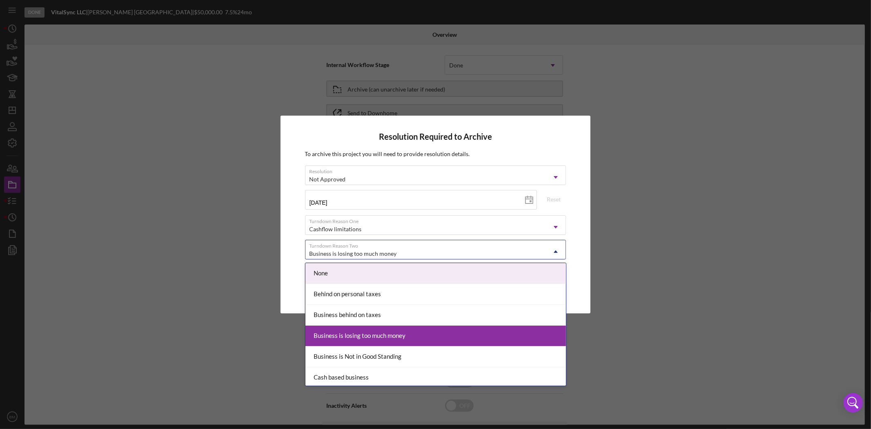
click at [362, 248] on div "Business is losing too much money" at bounding box center [425, 253] width 241 height 19
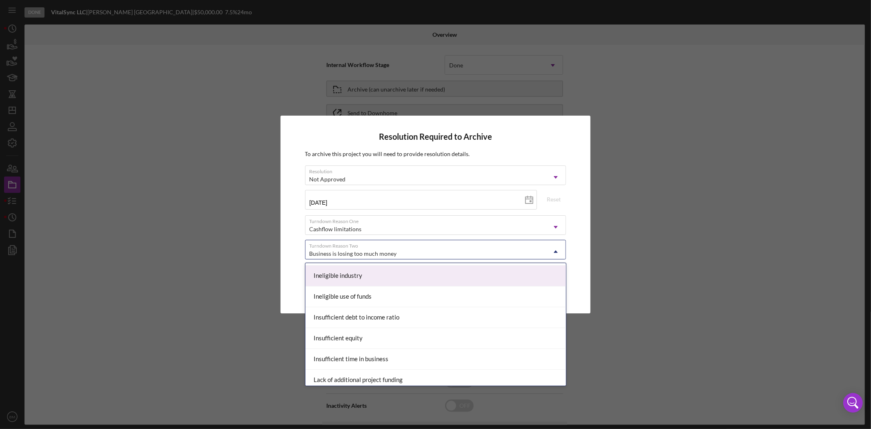
scroll to position [272, 0]
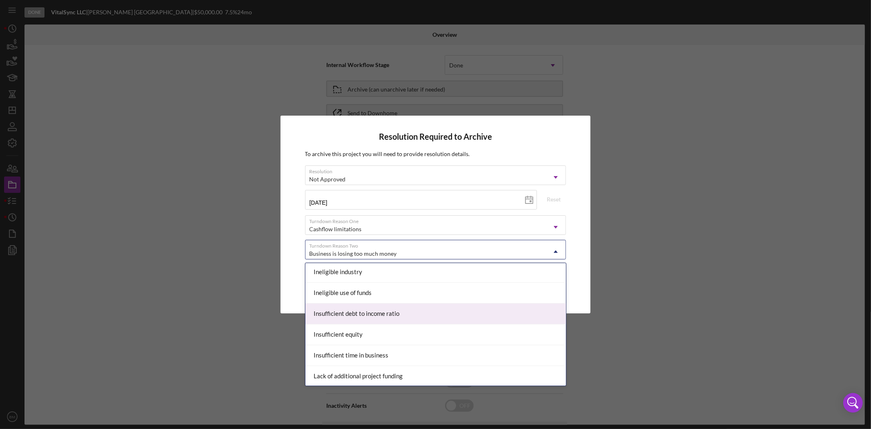
click at [393, 312] on div "Insufficient debt to income ratio" at bounding box center [435, 313] width 261 height 21
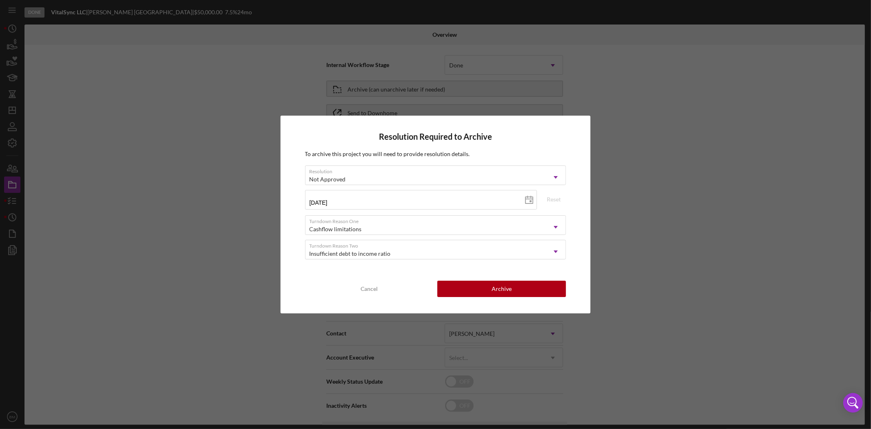
click at [362, 278] on div "Resolution Required to Archive To archive this project you will need to provide…" at bounding box center [436, 214] width 310 height 197
click at [493, 288] on div "Archive" at bounding box center [502, 289] width 20 height 16
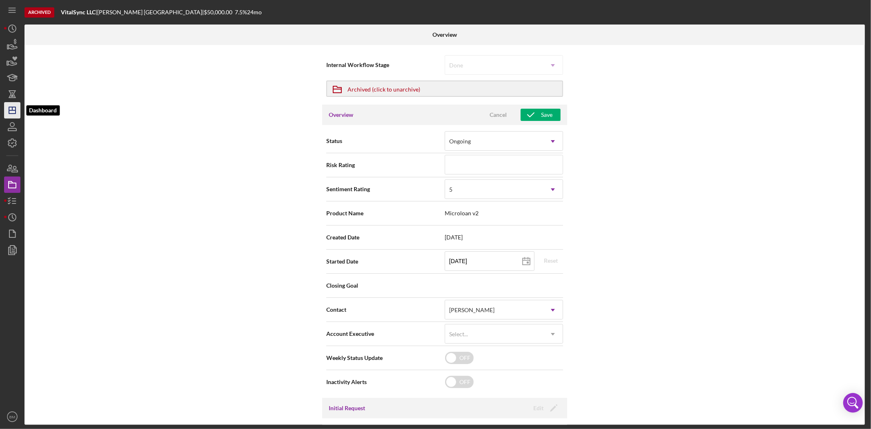
click at [17, 109] on icon "Icon/Dashboard" at bounding box center [12, 110] width 20 height 20
